Goal: Task Accomplishment & Management: Complete application form

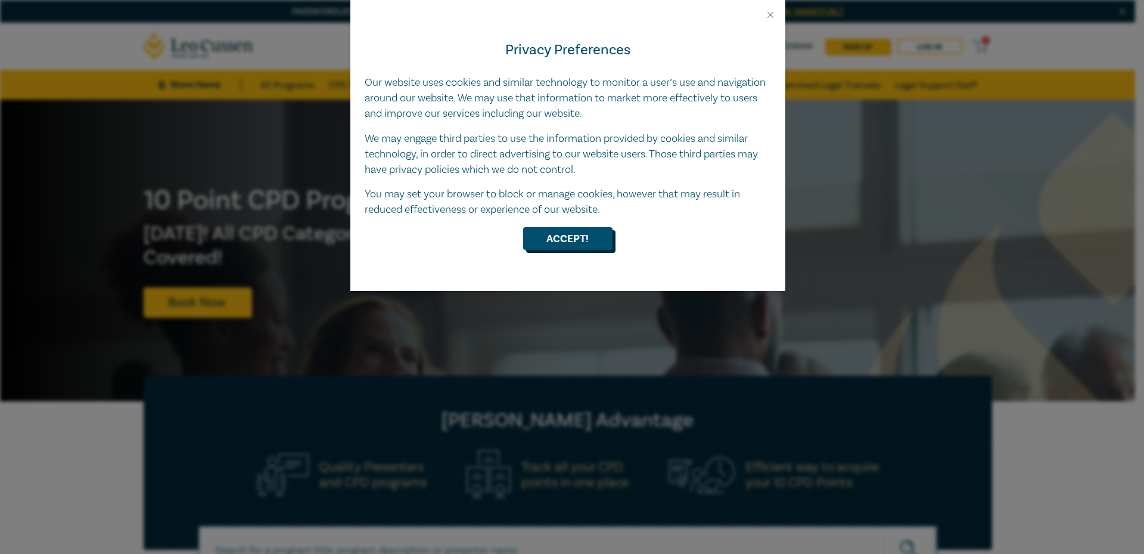
drag, startPoint x: 583, startPoint y: 241, endPoint x: 586, endPoint y: 236, distance: 6.1
click at [582, 241] on button "Accept!" at bounding box center [567, 238] width 89 height 23
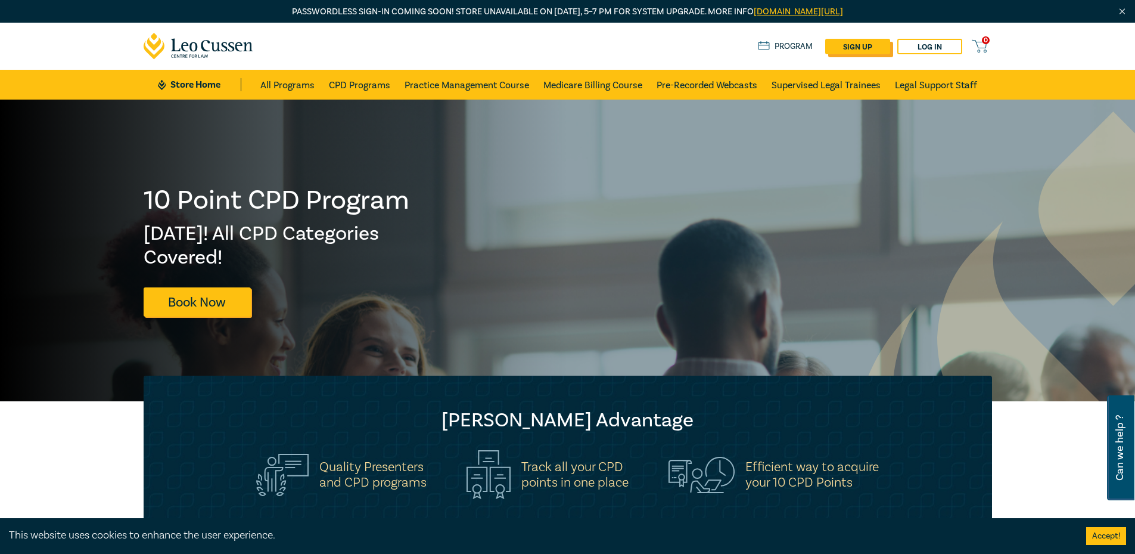
click at [852, 47] on link "sign up" at bounding box center [857, 46] width 65 height 15
select select "AU"
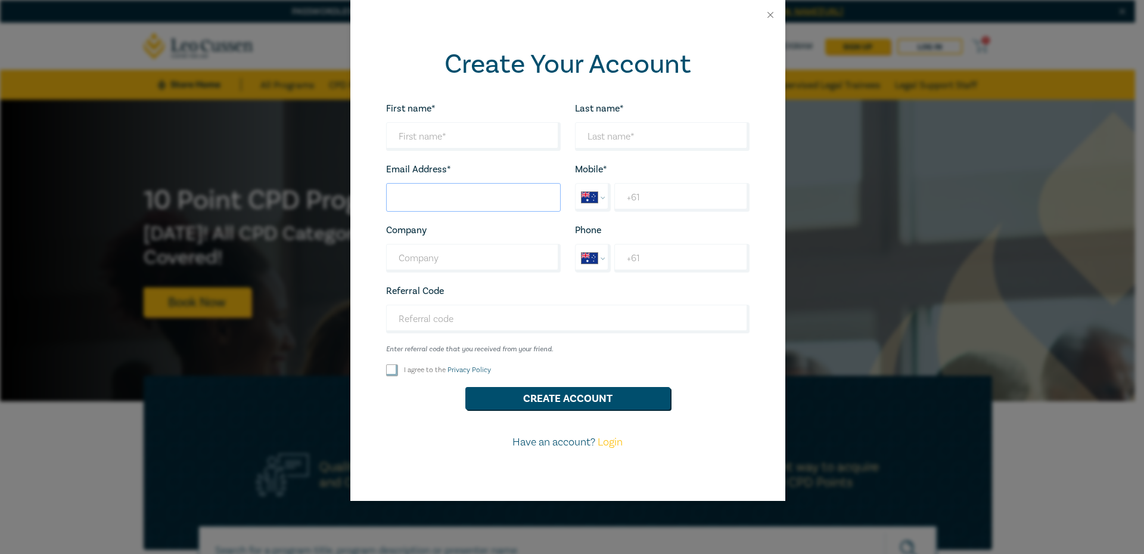
click at [437, 205] on input "Last name*" at bounding box center [473, 197] width 175 height 29
paste input "[EMAIL_ADDRESS][DOMAIN_NAME]"
click at [413, 201] on input "[EMAIL_ADDRESS][DOMAIN_NAME]" at bounding box center [473, 197] width 175 height 29
type input "[EMAIL_ADDRESS][DOMAIN_NAME]"
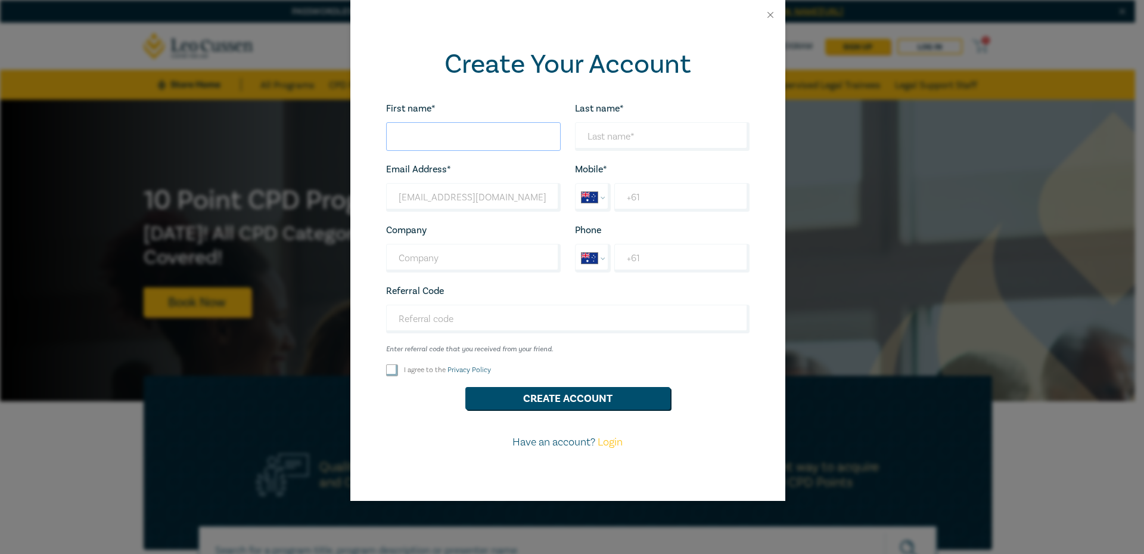
click at [439, 144] on input "First name*" at bounding box center [473, 136] width 175 height 29
paste input "vowotem141"
type input "vowotem141"
click at [610, 131] on input "Last name*" at bounding box center [662, 136] width 175 height 29
paste input "vowotem141"
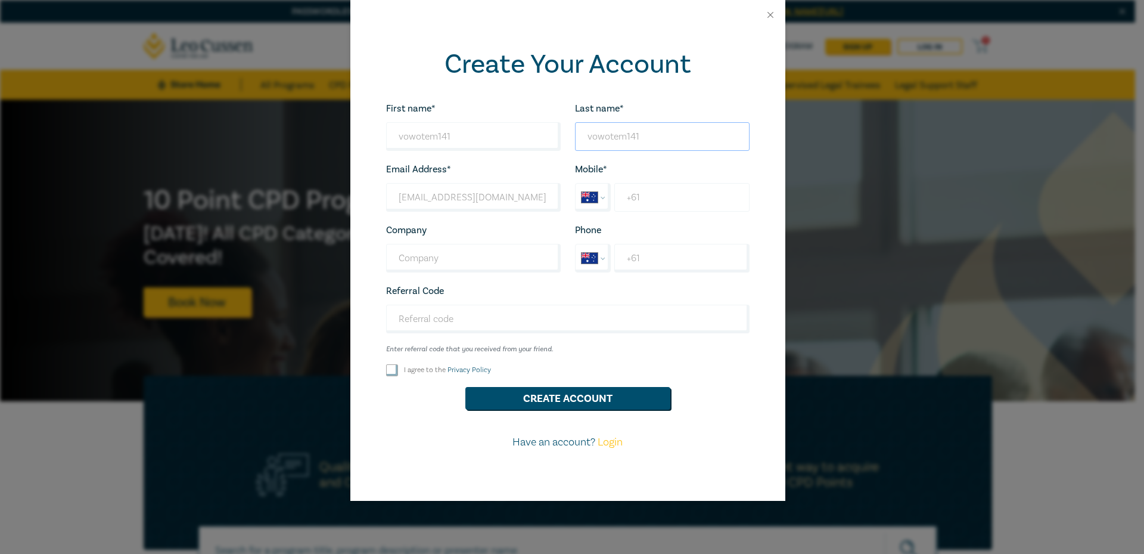
type input "vowotem141"
click at [647, 193] on input "+61" at bounding box center [681, 197] width 135 height 29
type input "+6"
select select "ZZ"
type input "+9"
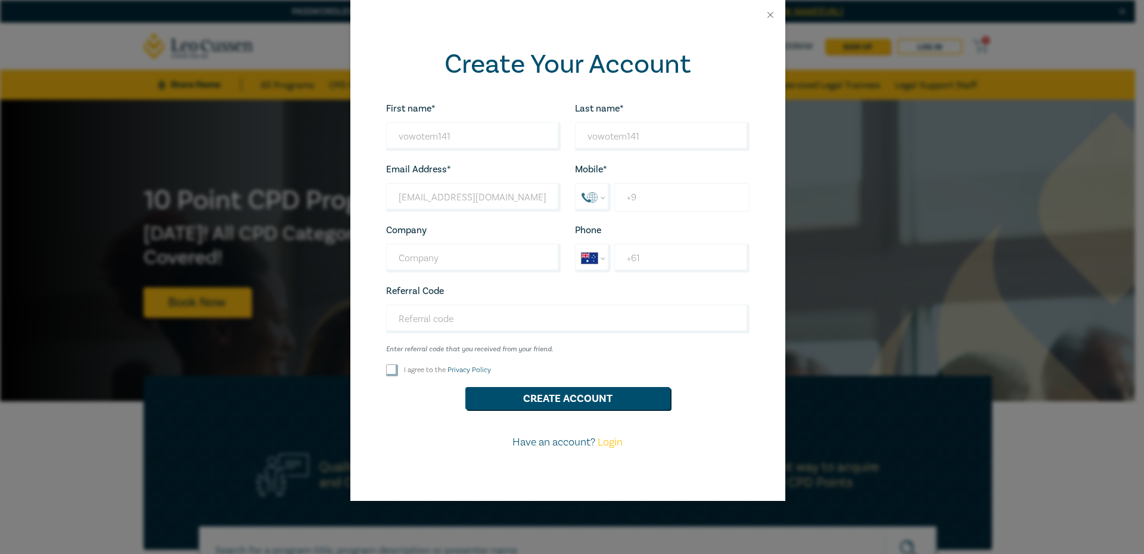
select select "IN"
type input "[PHONE_NUMBER]"
click at [395, 369] on div "I agree to the Privacy Policy" at bounding box center [473, 370] width 175 height 12
click at [393, 370] on input "I agree to the Privacy Policy" at bounding box center [392, 370] width 12 height 12
checkbox input "true"
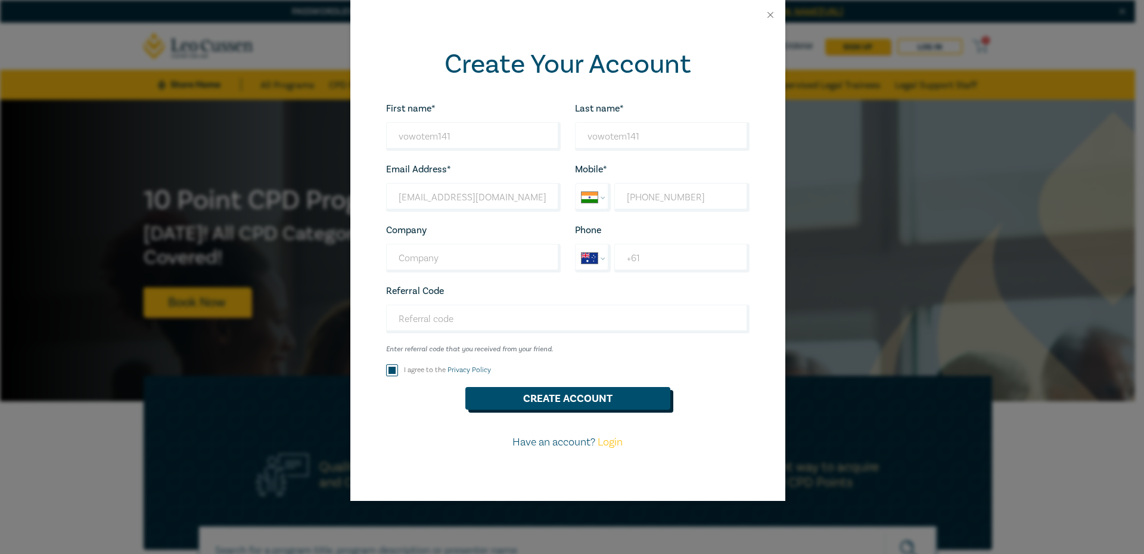
click at [583, 399] on button "Create Account" at bounding box center [567, 398] width 205 height 23
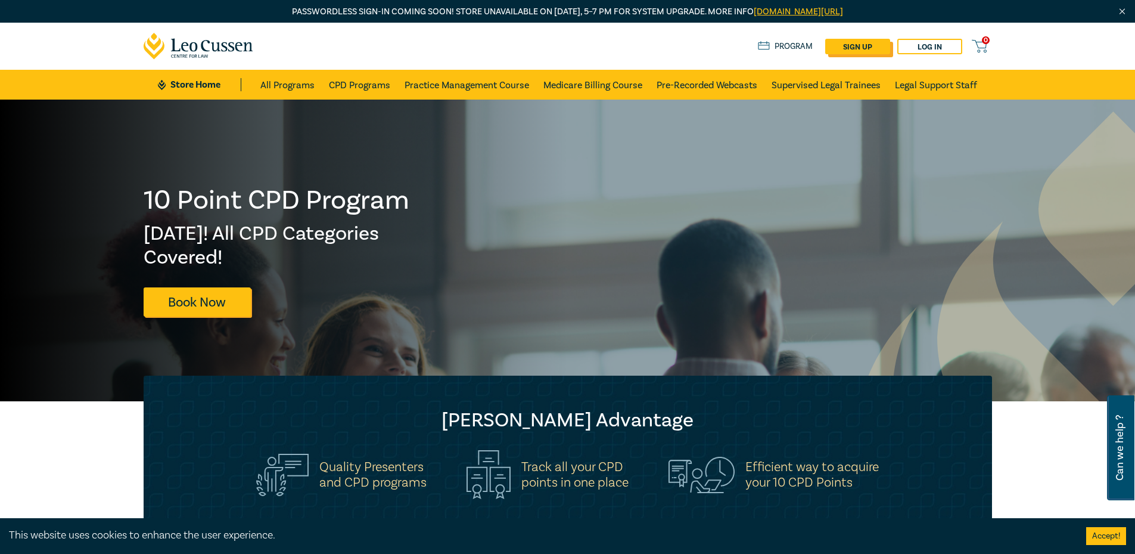
click at [850, 47] on link "sign up" at bounding box center [857, 46] width 65 height 15
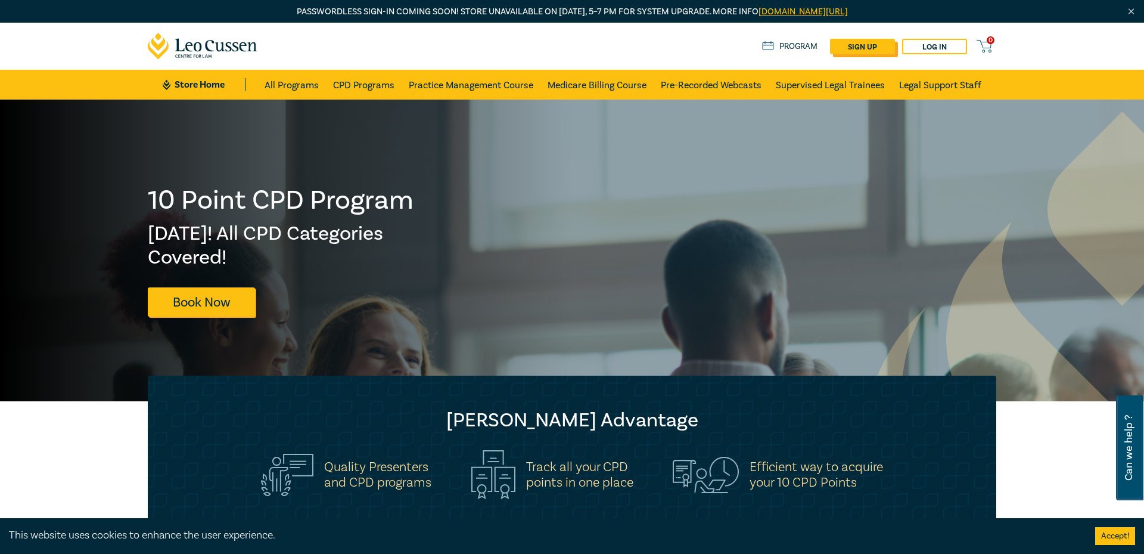
select select "AU"
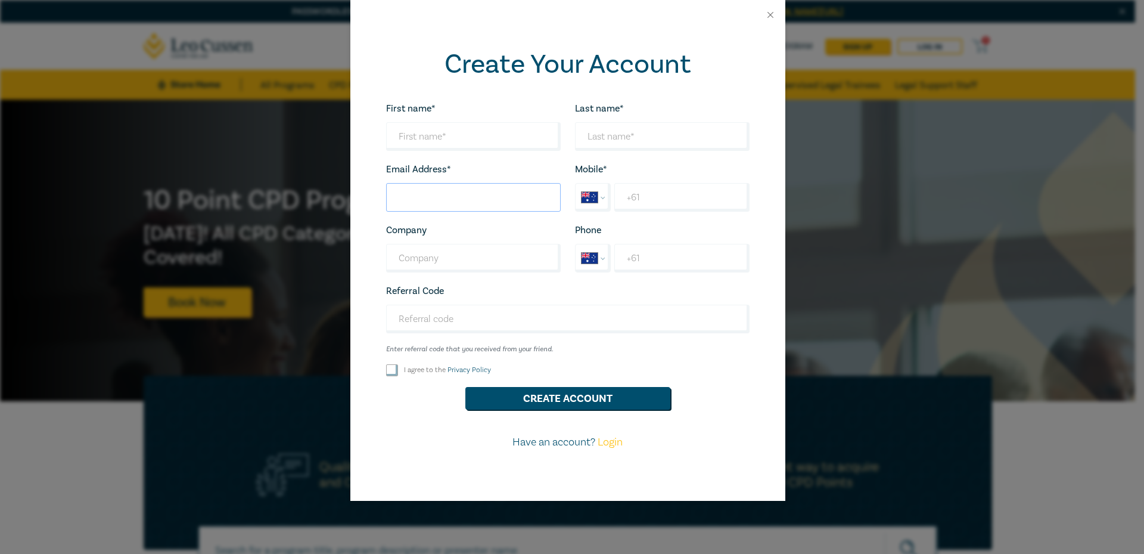
click at [446, 203] on input "Last name*" at bounding box center [473, 197] width 175 height 29
paste input "<p style="color: #000; line-height: 150%; font-size: 16px; margin: 0;margin-bot…"
click at [418, 199] on input "<p style="color: #000; line-height: 150%; font-size: 16px; margin: 0;margin-bot…" at bounding box center [473, 197] width 175 height 29
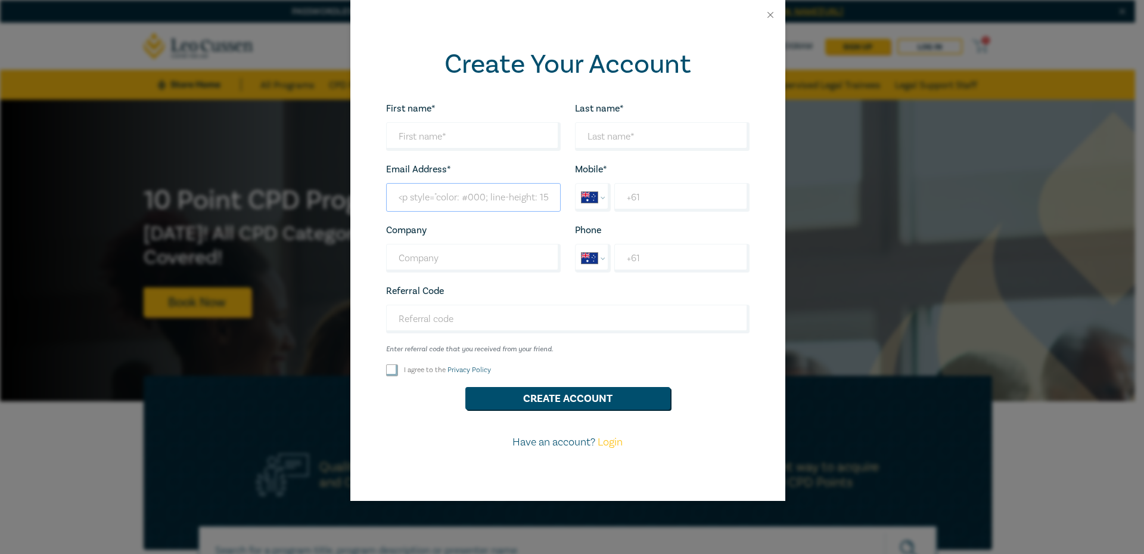
click at [442, 200] on input "<p style="color: #000; line-height: 150%; font-size: 16px; margin: 0;margin-bot…" at bounding box center [473, 197] width 175 height 29
paste input "pocewij192@cavoyar.com"
click at [414, 203] on input "pocewij192@cavoyar.com" at bounding box center [473, 197] width 175 height 29
click at [413, 203] on input "pocewij192@cavoyar.com" at bounding box center [473, 197] width 175 height 29
type input "pocewij192@cavoyar.com"
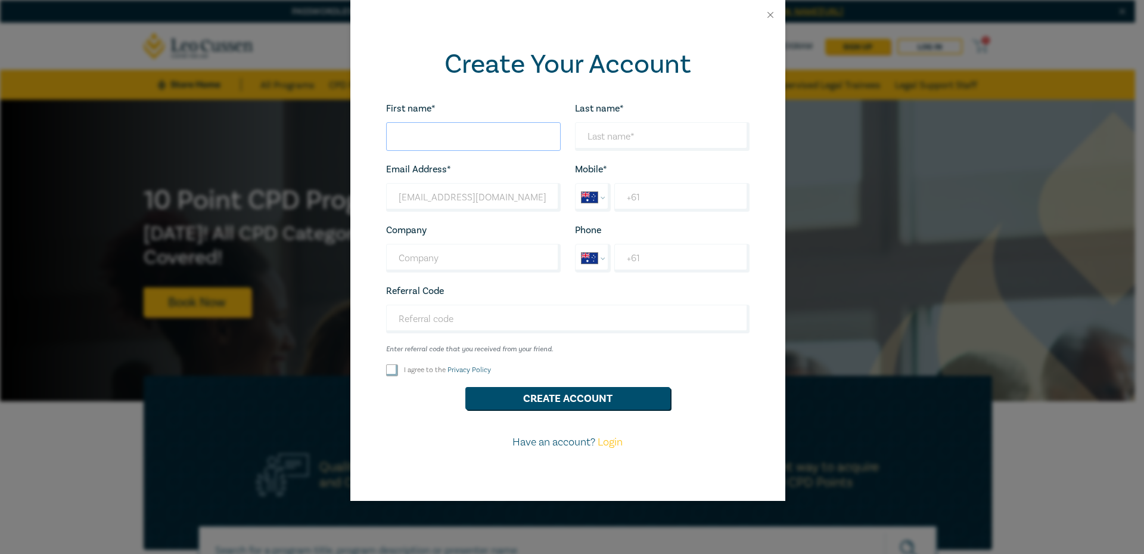
click at [453, 125] on input "First name*" at bounding box center [473, 136] width 175 height 29
paste input "pocewij192"
type input "pocewij192"
click at [623, 133] on input "Last name*" at bounding box center [662, 136] width 175 height 29
paste input "pocewij192"
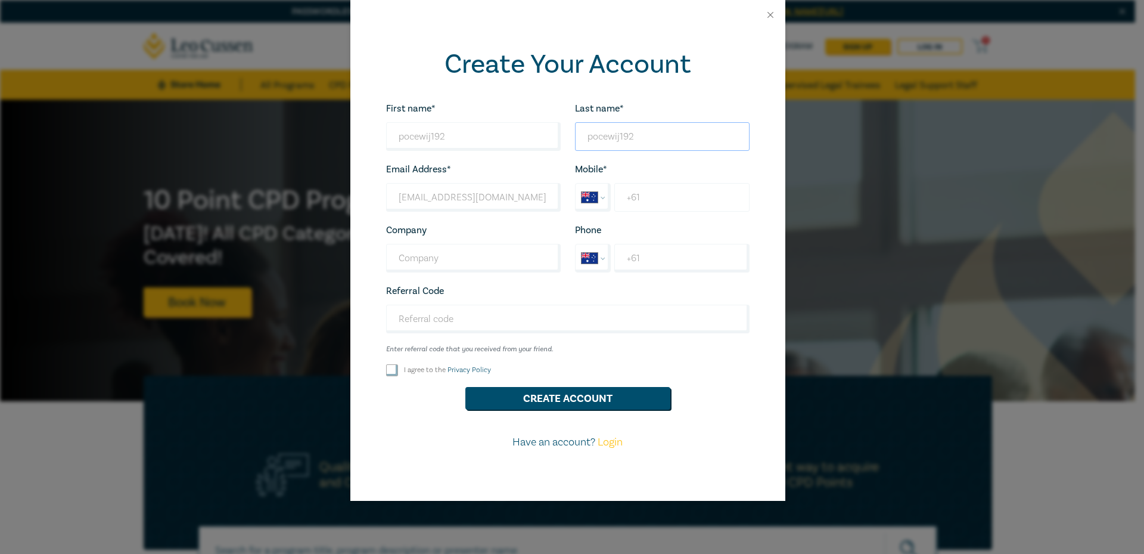
type input "pocewij192"
click at [668, 200] on input "+61" at bounding box center [681, 197] width 135 height 29
type input "+6"
select select "ZZ"
type input "+9"
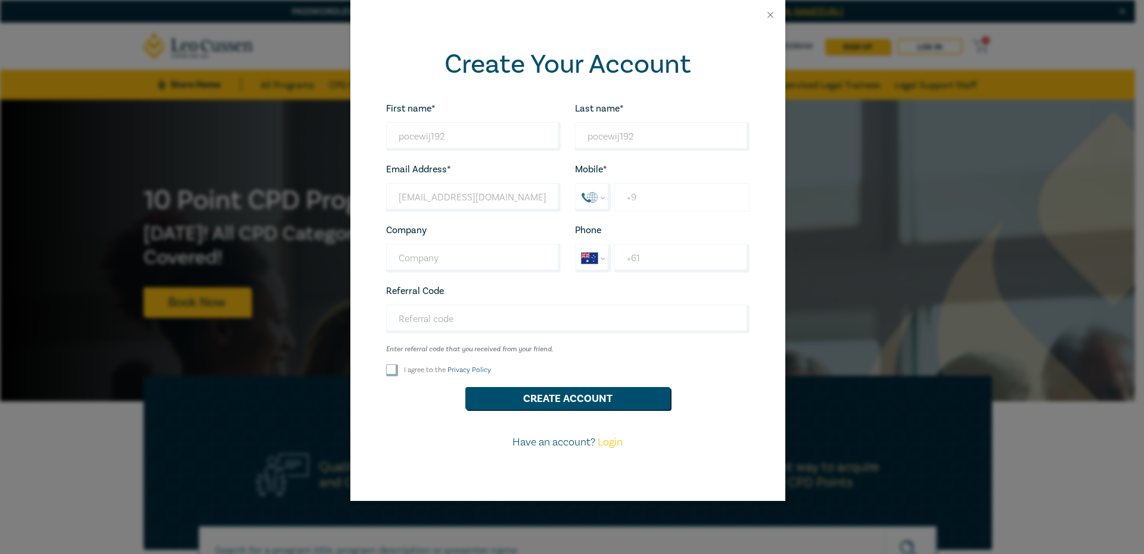
select select "IN"
type input "+91 97258 79456"
click at [393, 374] on input "I agree to the Privacy Policy" at bounding box center [392, 370] width 12 height 12
checkbox input "true"
click at [479, 400] on button "Create Account" at bounding box center [567, 398] width 205 height 23
